Goal: Find contact information: Find contact information

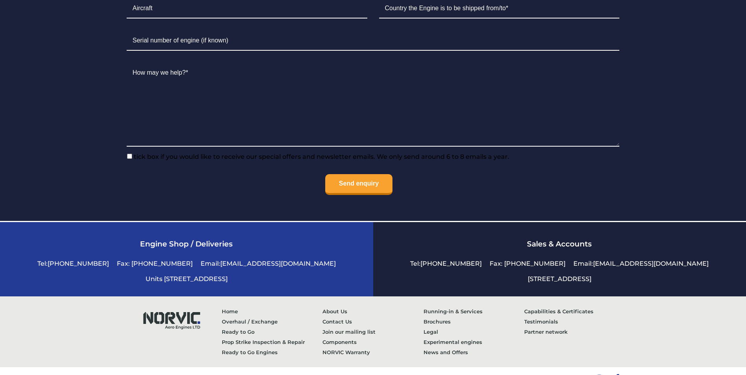
scroll to position [1943, 0]
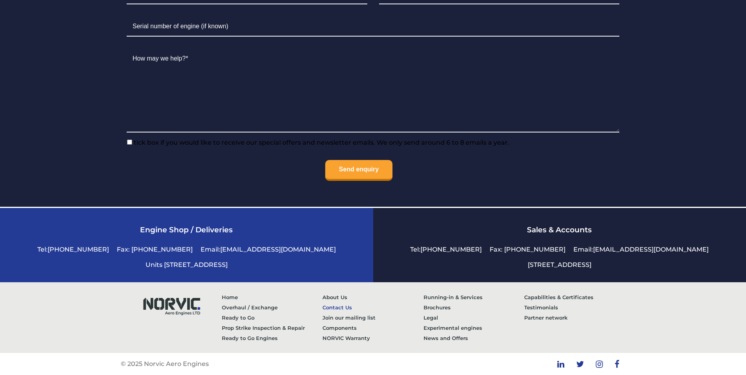
click at [335, 308] on link "Contact Us" at bounding box center [373, 308] width 101 height 10
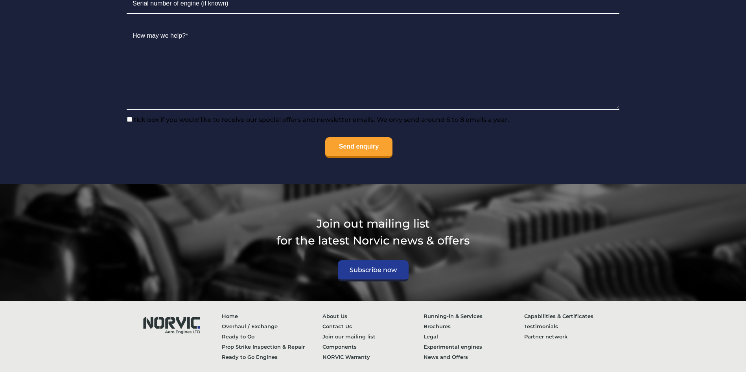
scroll to position [887, 0]
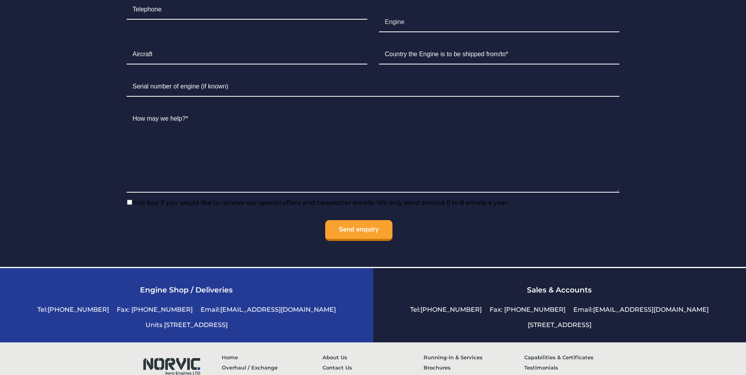
scroll to position [1943, 0]
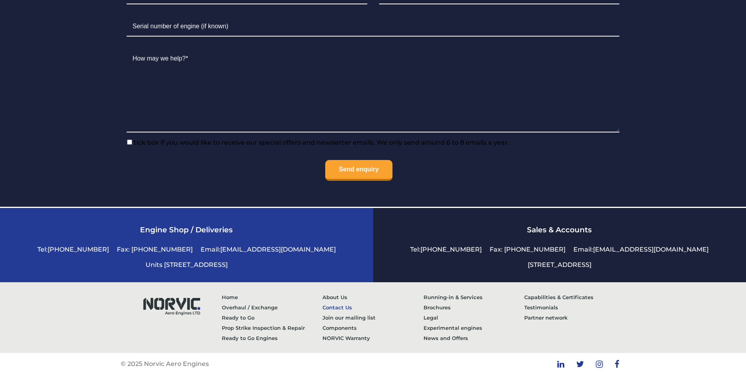
click at [338, 308] on link "Contact Us" at bounding box center [373, 308] width 101 height 10
